Goal: Navigation & Orientation: Understand site structure

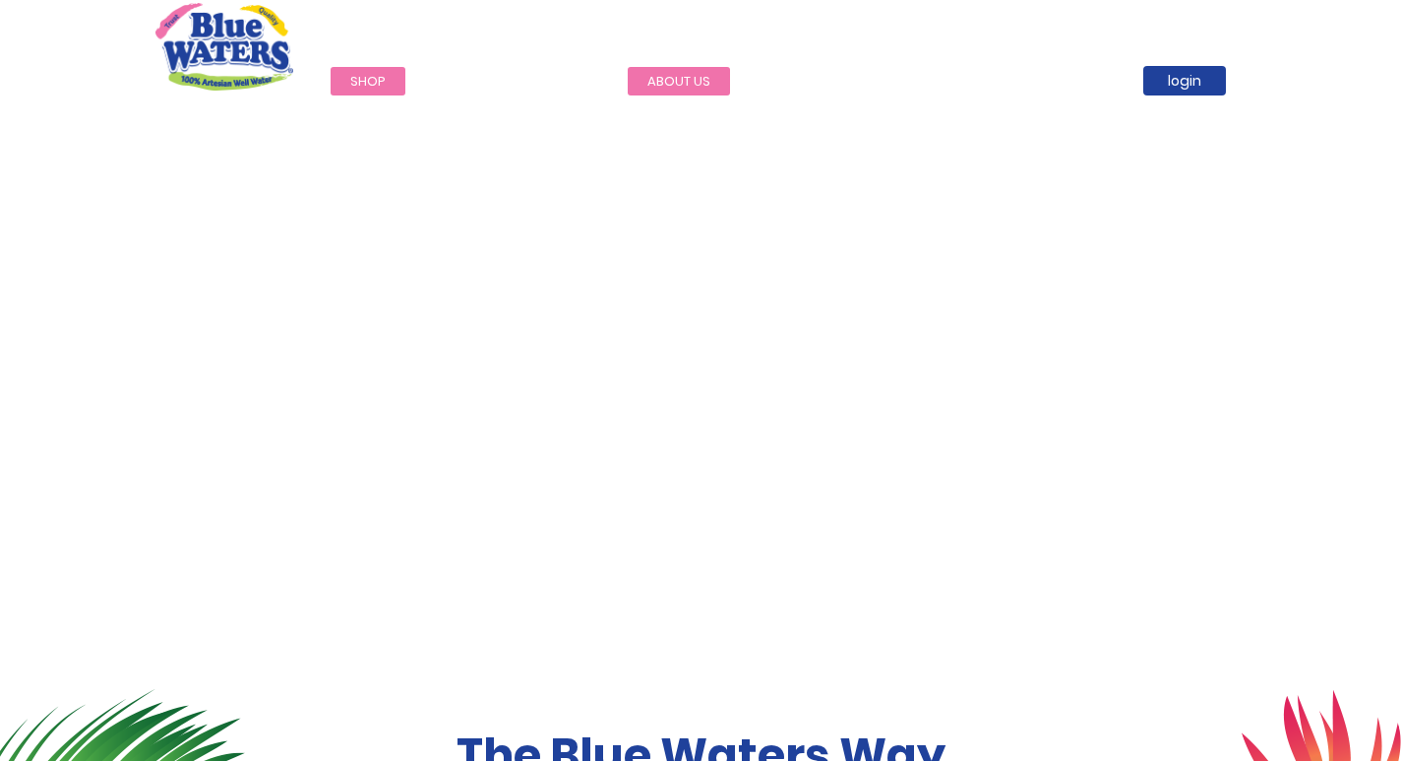
click at [680, 79] on link "about us" at bounding box center [679, 81] width 102 height 29
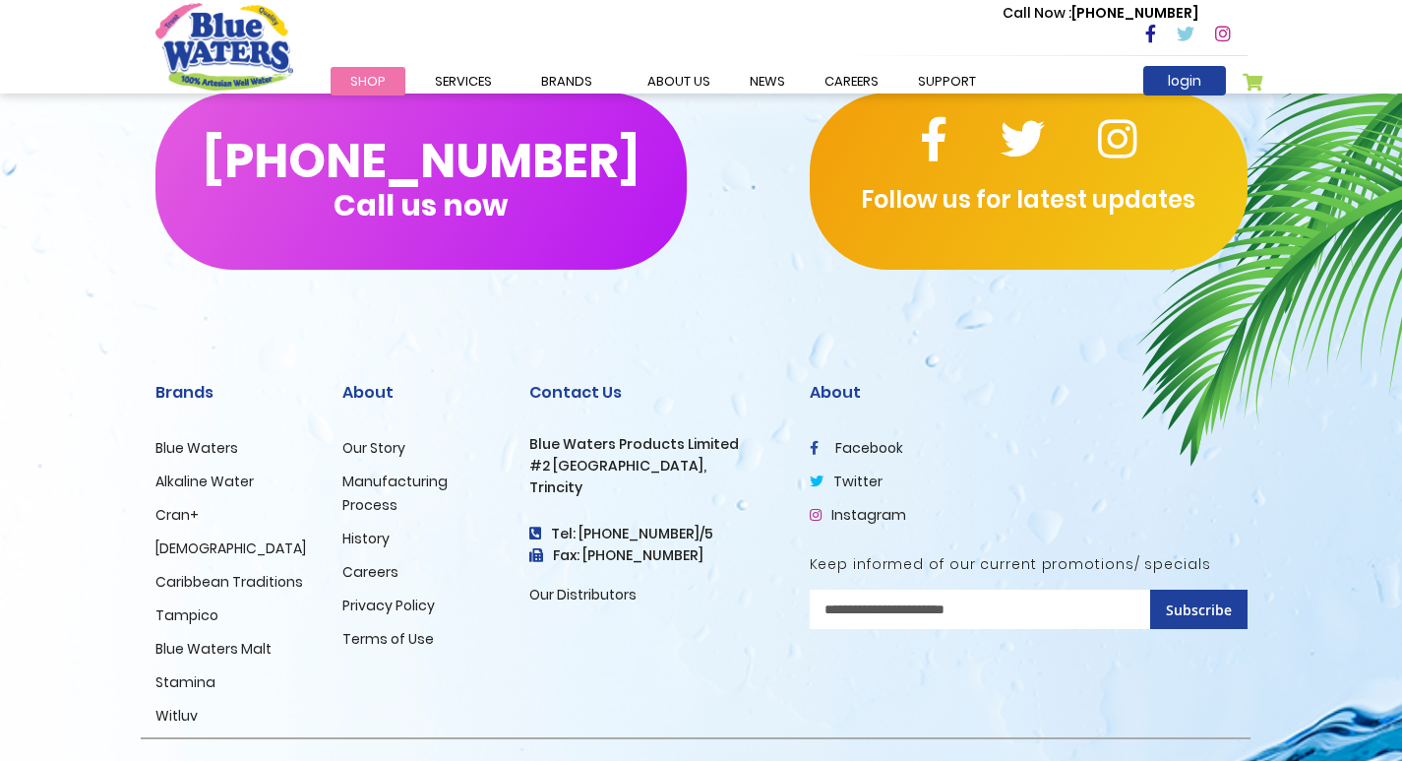
scroll to position [4792, 0]
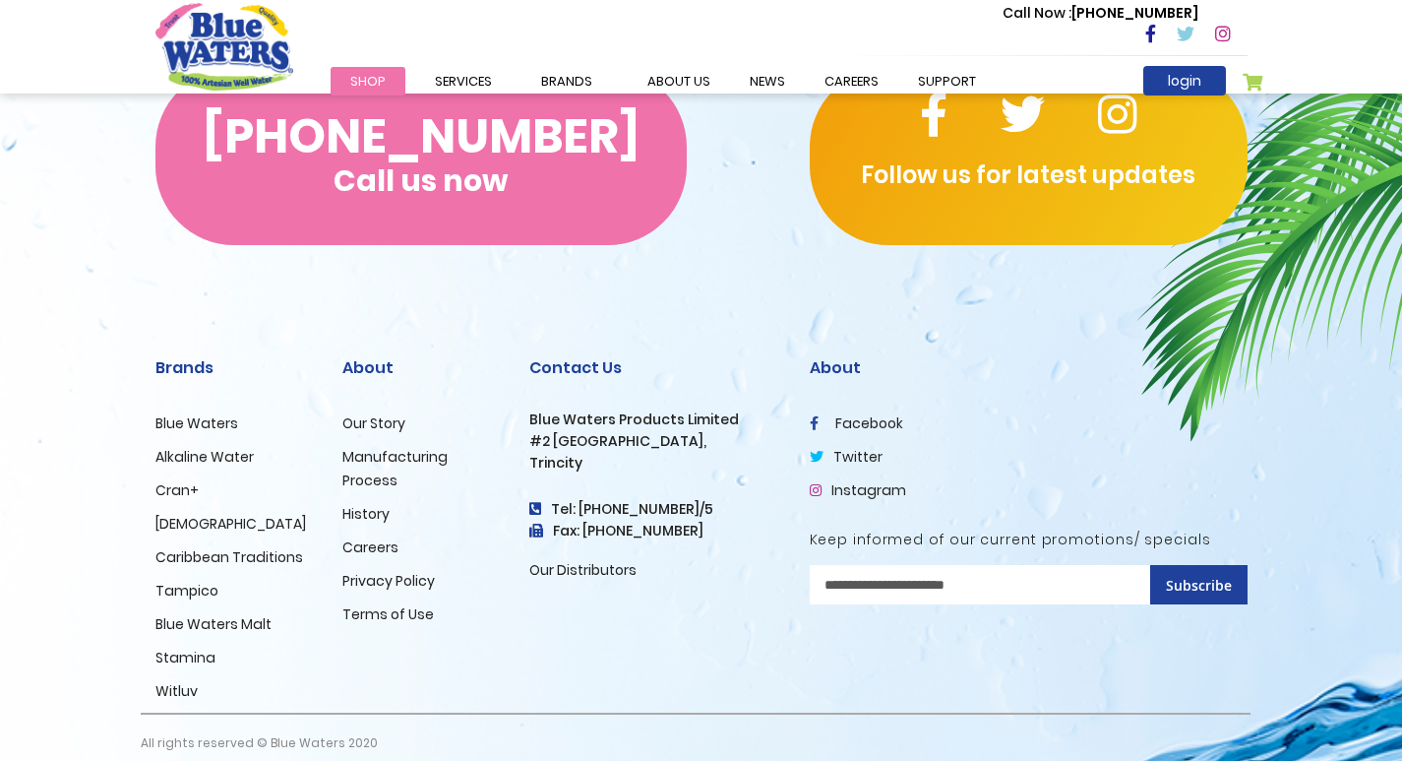
click at [566, 206] on button "(868) 640-8824 Call us now" at bounding box center [420, 156] width 531 height 177
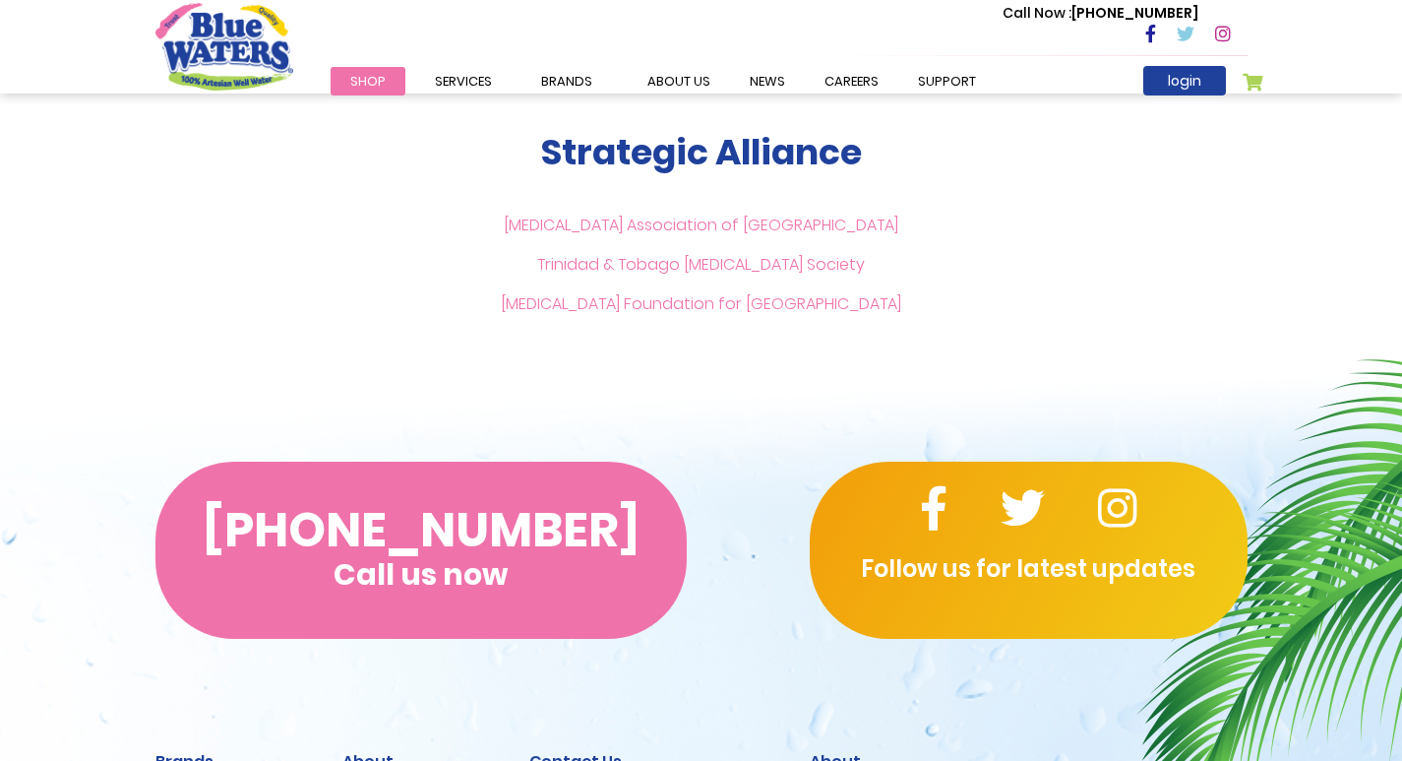
click at [450, 528] on button "(868) 640-8824 Call us now" at bounding box center [420, 549] width 531 height 177
click at [523, 512] on button "(868) 640-8824 Call us now" at bounding box center [420, 549] width 531 height 177
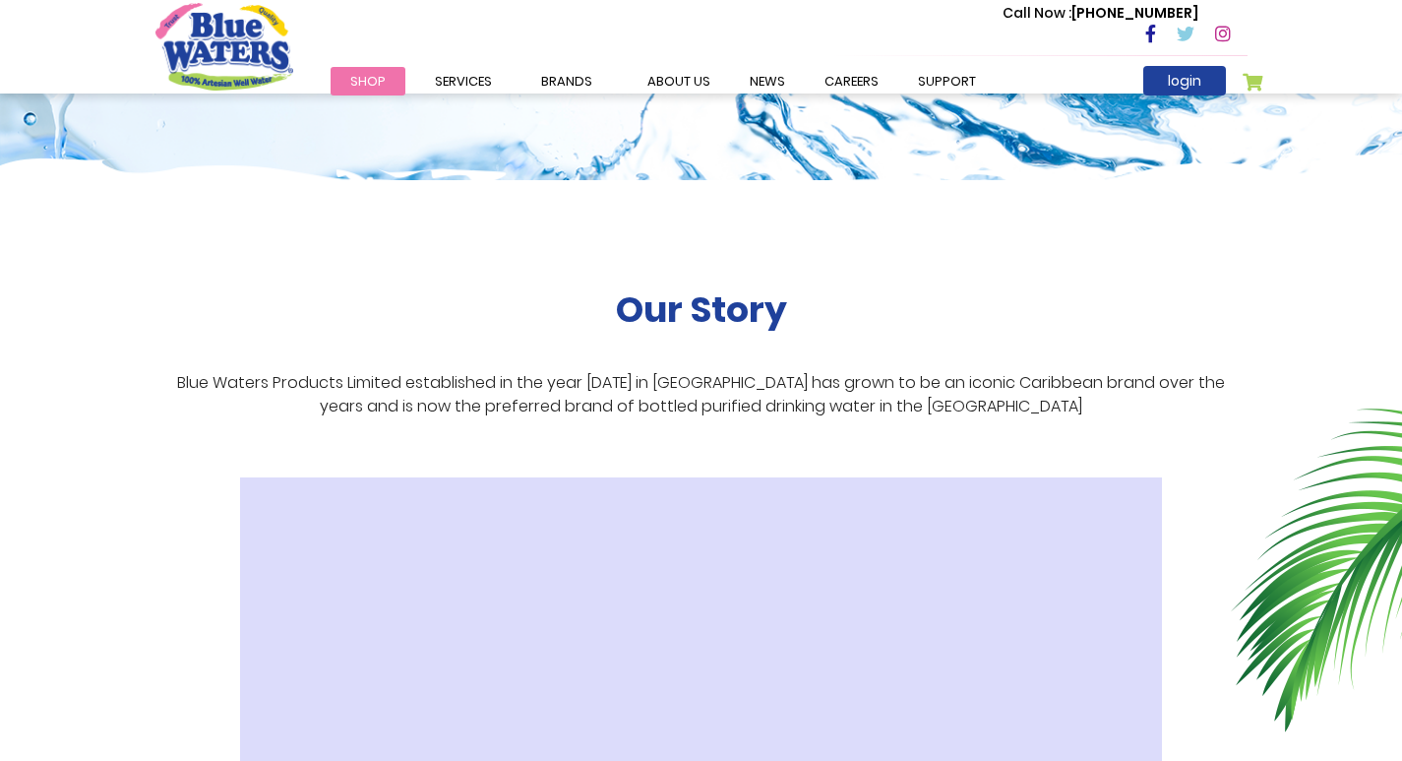
scroll to position [0, 0]
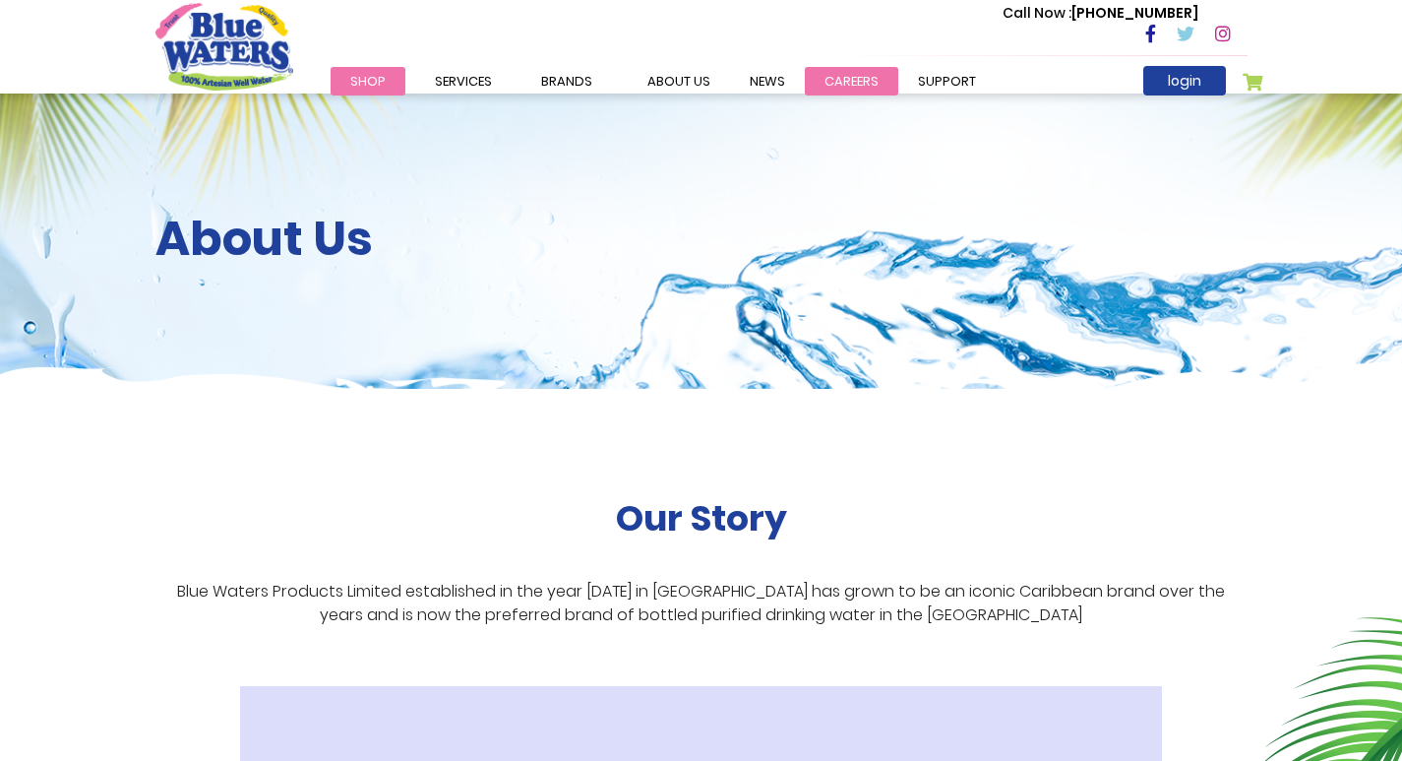
click at [850, 79] on link "careers" at bounding box center [851, 81] width 93 height 29
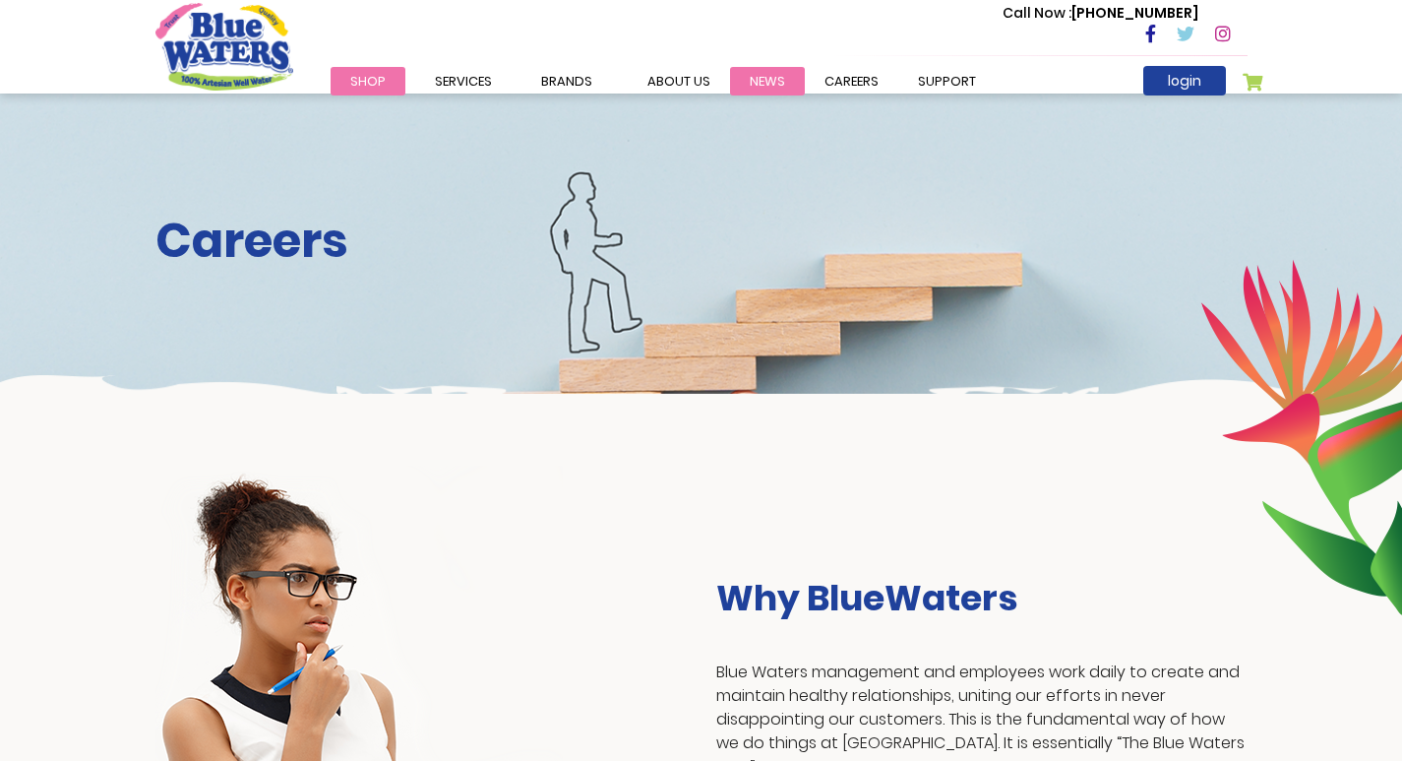
click at [760, 81] on link "News" at bounding box center [767, 81] width 75 height 29
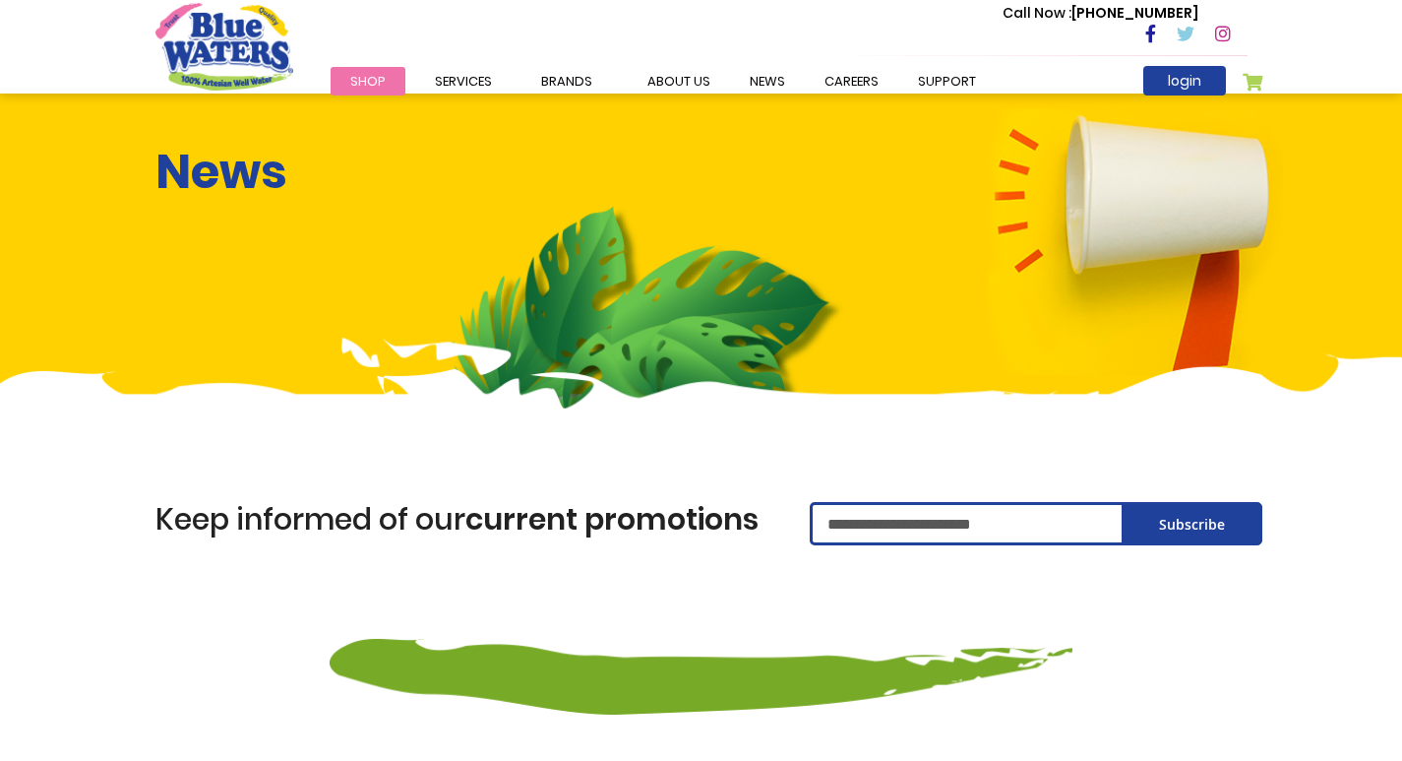
click at [952, 75] on link "support" at bounding box center [946, 81] width 97 height 29
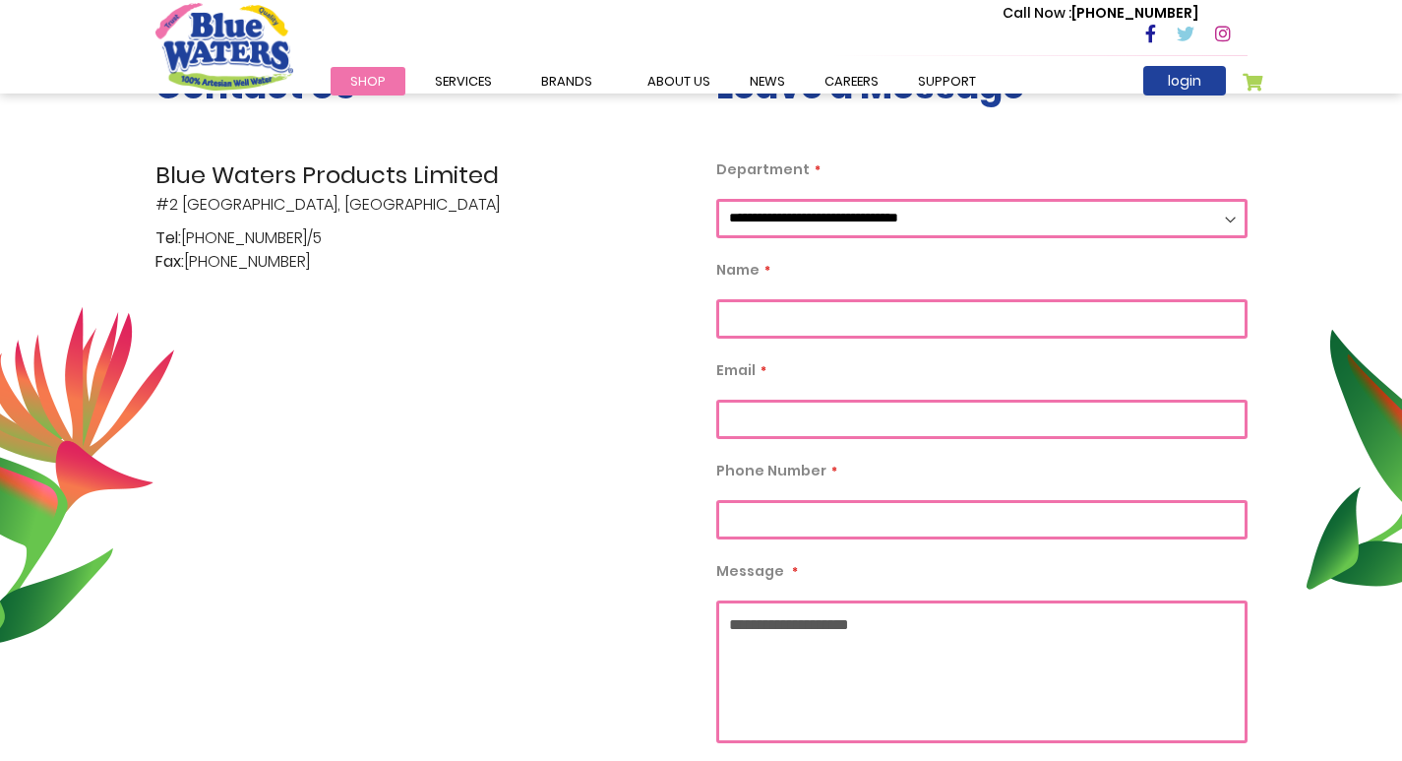
scroll to position [492, 0]
